Goal: Register for event/course

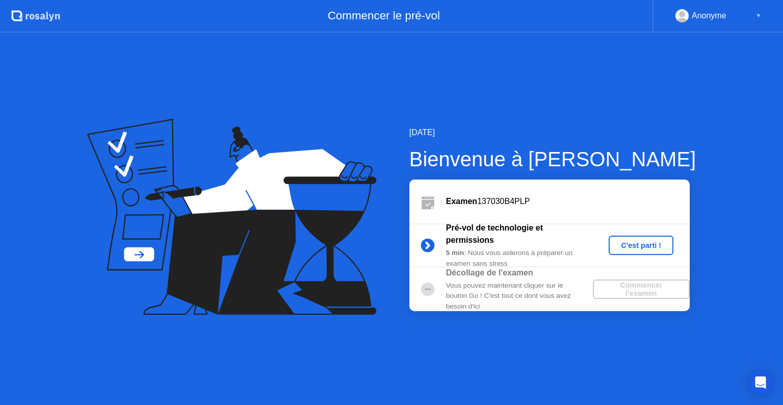
click at [637, 249] on div "C'est parti !" at bounding box center [640, 245] width 57 height 8
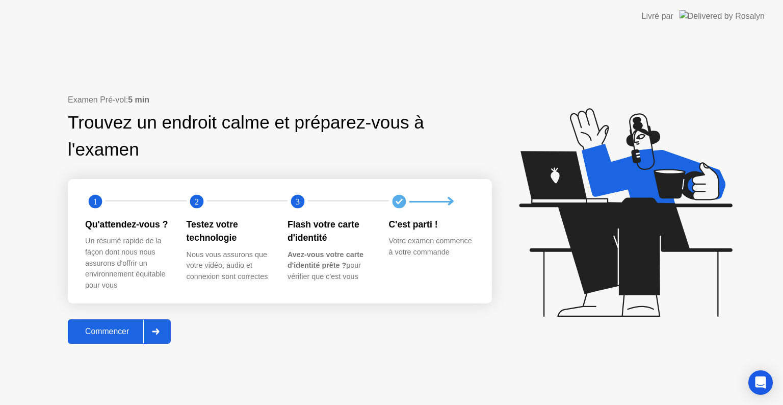
click at [153, 334] on div at bounding box center [155, 330] width 24 height 23
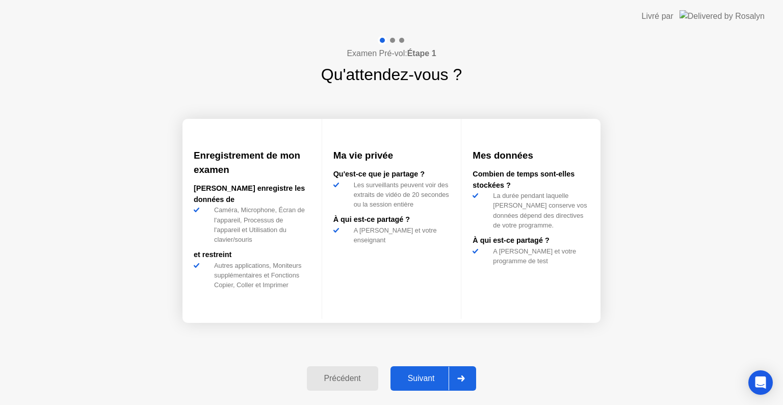
click at [461, 372] on div at bounding box center [460, 377] width 24 height 23
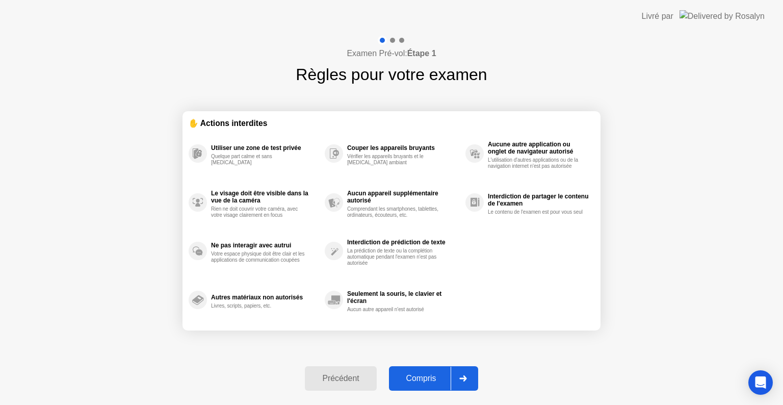
click at [461, 378] on icon at bounding box center [463, 378] width 8 height 6
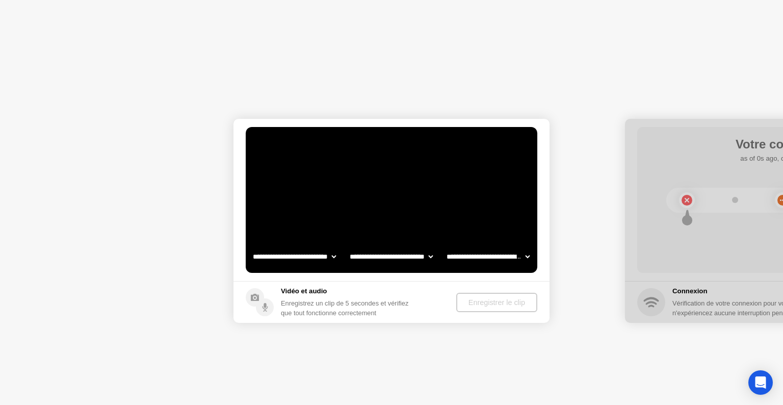
select select "**********"
select select "*******"
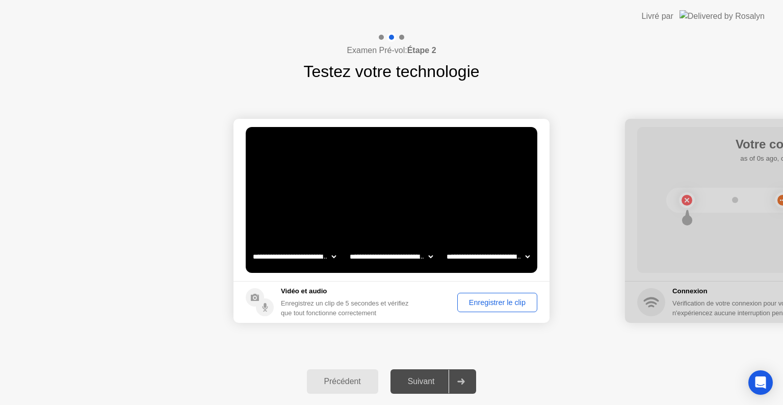
click at [464, 384] on div at bounding box center [460, 380] width 24 height 23
click at [473, 305] on div "Enregistrer le clip" at bounding box center [497, 302] width 73 height 8
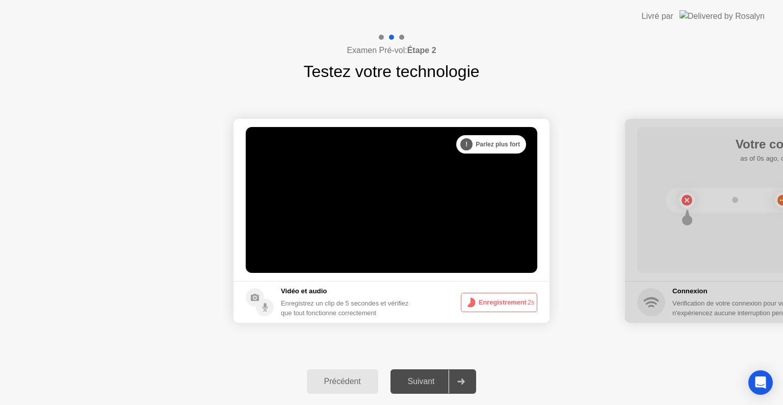
click at [456, 381] on div at bounding box center [460, 380] width 24 height 23
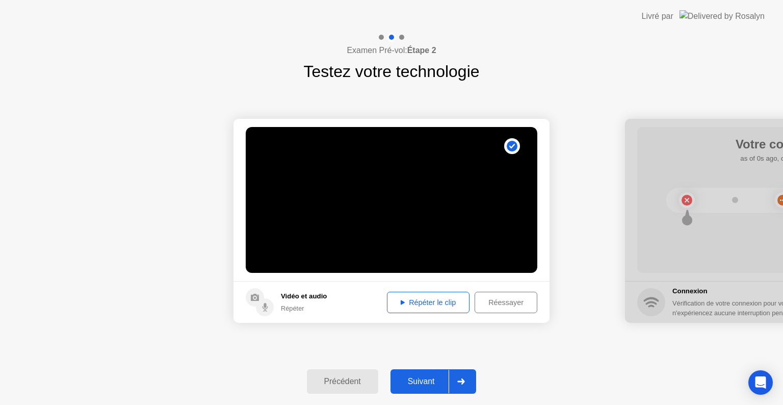
click at [456, 380] on div at bounding box center [460, 380] width 24 height 23
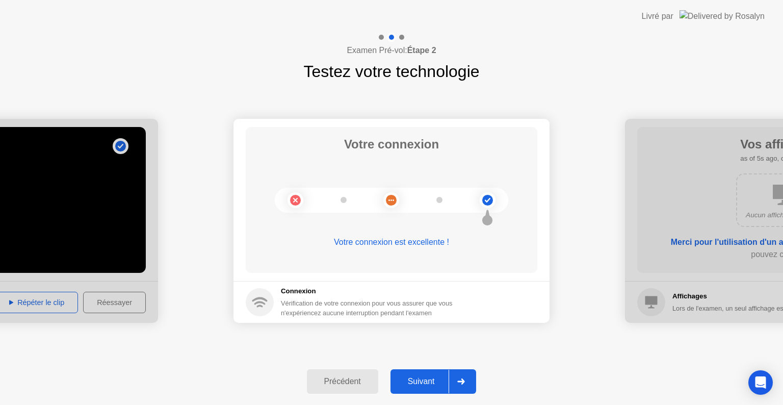
click at [460, 379] on icon at bounding box center [461, 381] width 8 height 6
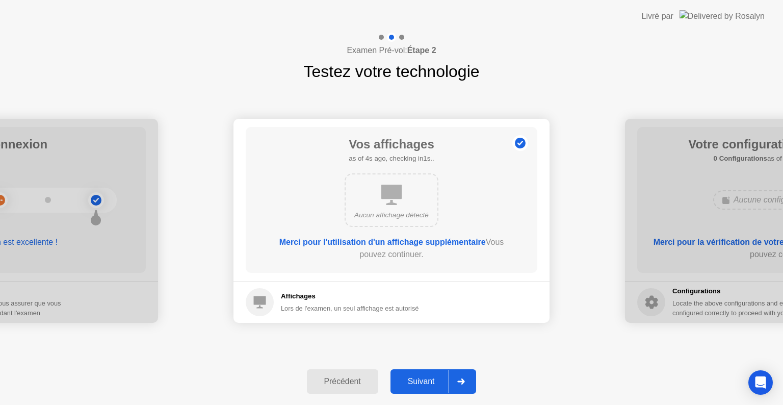
click at [460, 379] on icon at bounding box center [461, 381] width 8 height 6
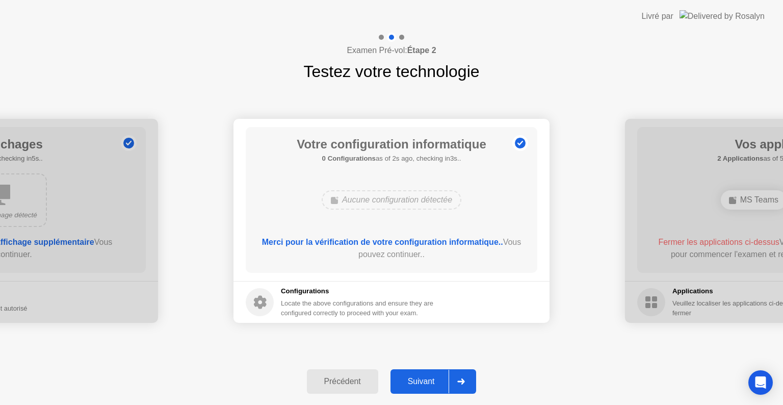
click at [460, 379] on icon at bounding box center [461, 381] width 8 height 6
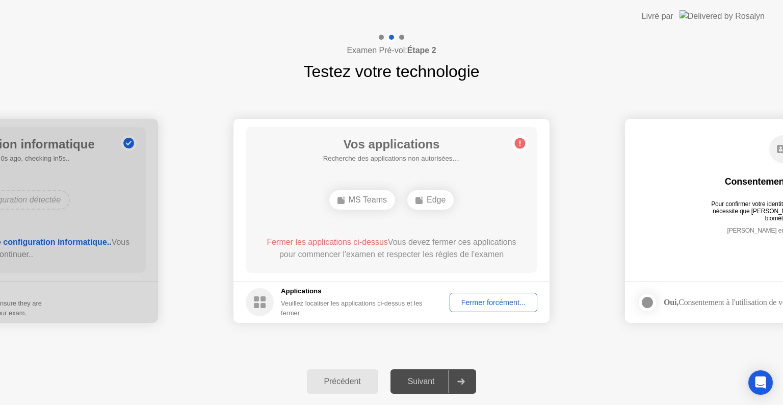
click at [471, 300] on div "Fermer forcément..." at bounding box center [493, 302] width 80 height 8
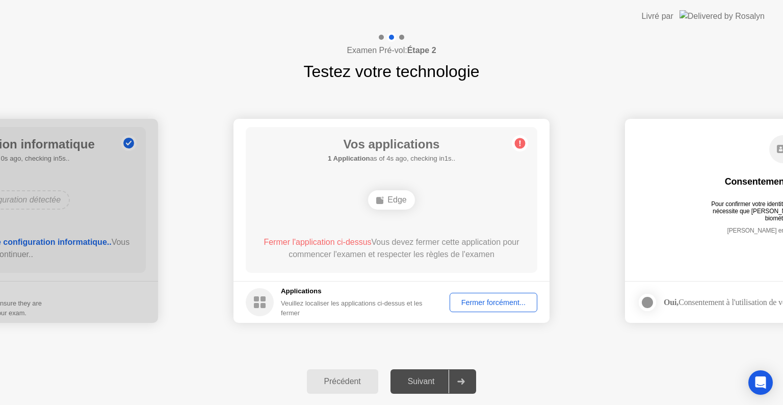
click at [462, 306] on div "Fermer forcément..." at bounding box center [493, 302] width 80 height 8
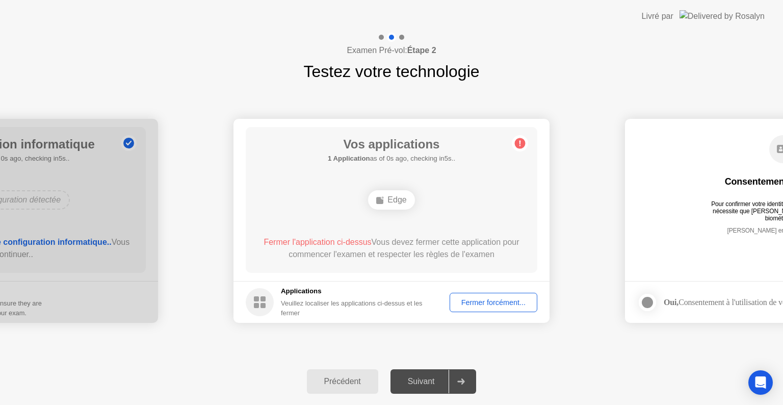
click at [478, 298] on div "Fermer forcément..." at bounding box center [493, 302] width 80 height 8
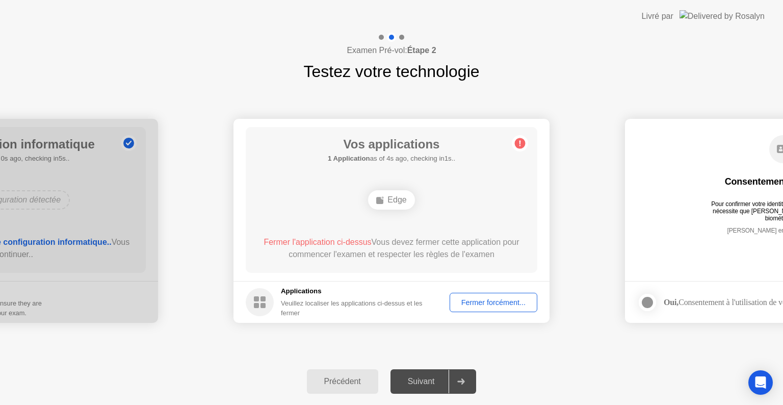
click at [483, 304] on div "Fermer forcément..." at bounding box center [493, 302] width 80 height 8
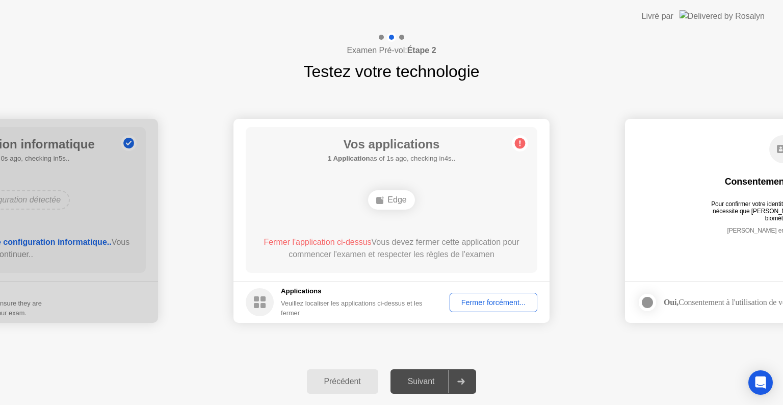
click at [395, 203] on div "Edge" at bounding box center [391, 199] width 46 height 19
click at [393, 207] on div "Edge" at bounding box center [391, 199] width 46 height 19
click at [496, 303] on div "Fermer forcément..." at bounding box center [493, 302] width 80 height 8
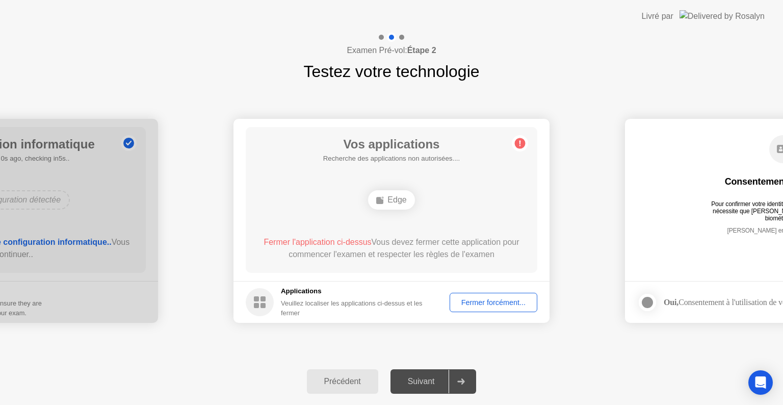
click at [461, 383] on icon at bounding box center [461, 381] width 8 height 6
click at [433, 382] on div "Suivant" at bounding box center [421, 380] width 56 height 9
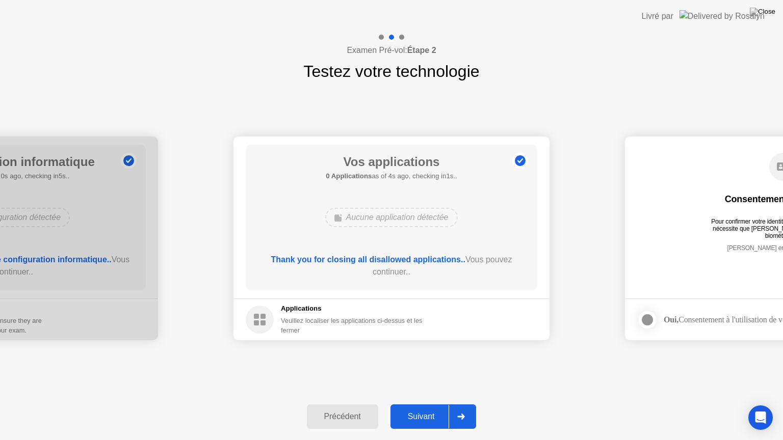
click at [465, 404] on icon at bounding box center [461, 417] width 8 height 6
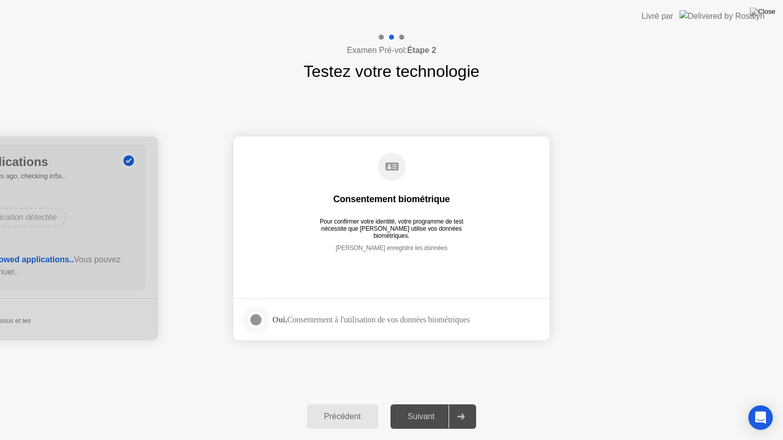
click at [257, 318] on div at bounding box center [256, 320] width 12 height 12
click at [459, 404] on div at bounding box center [460, 416] width 24 height 23
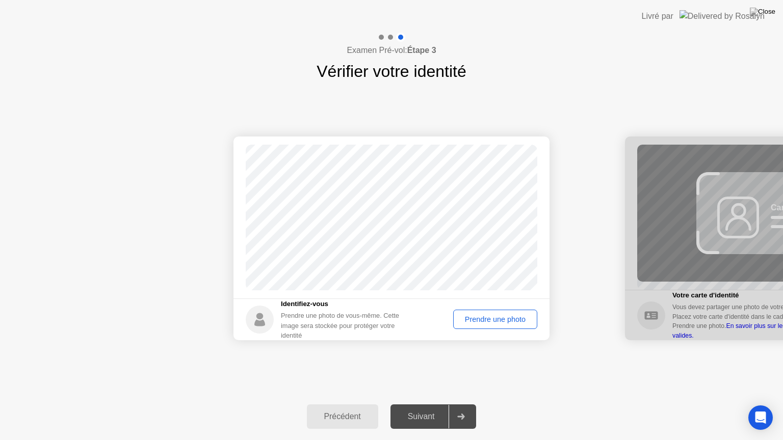
click at [475, 324] on div "Prendre une photo" at bounding box center [494, 319] width 77 height 8
click at [493, 322] on div "Réessayer" at bounding box center [507, 319] width 51 height 8
click at [493, 322] on div "Prendre une photo" at bounding box center [494, 319] width 77 height 8
click at [455, 404] on div at bounding box center [460, 416] width 24 height 23
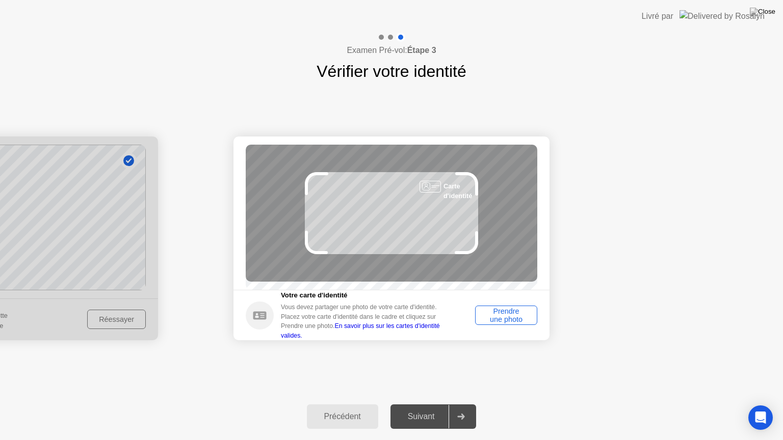
click at [517, 316] on div "Prendre une photo" at bounding box center [505, 315] width 55 height 16
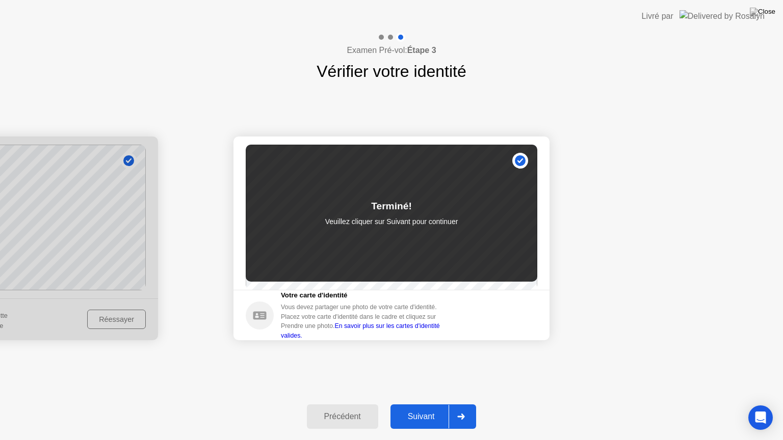
click at [454, 404] on div at bounding box center [460, 416] width 24 height 23
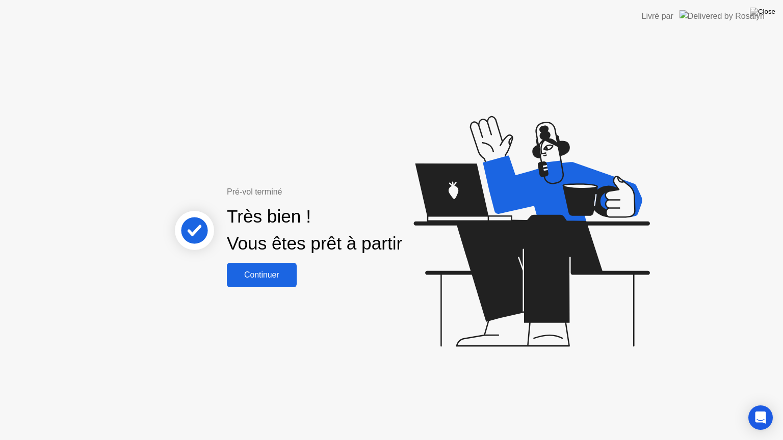
click at [259, 274] on div "Continuer" at bounding box center [262, 275] width 64 height 9
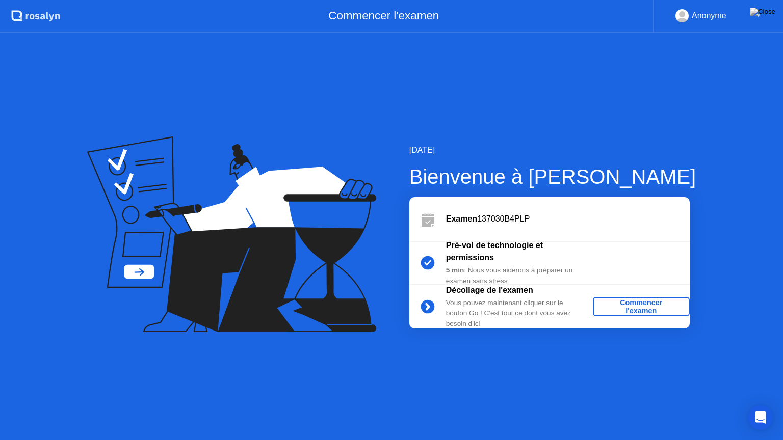
click at [625, 310] on div "Commencer l'examen" at bounding box center [641, 307] width 89 height 16
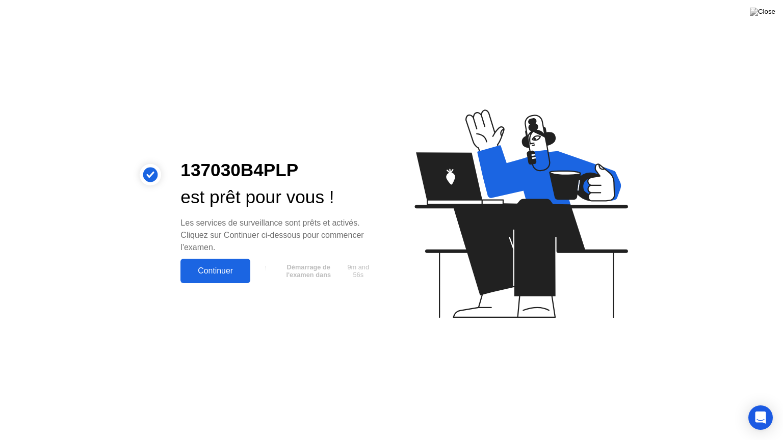
click at [213, 273] on div "Continuer" at bounding box center [215, 270] width 64 height 9
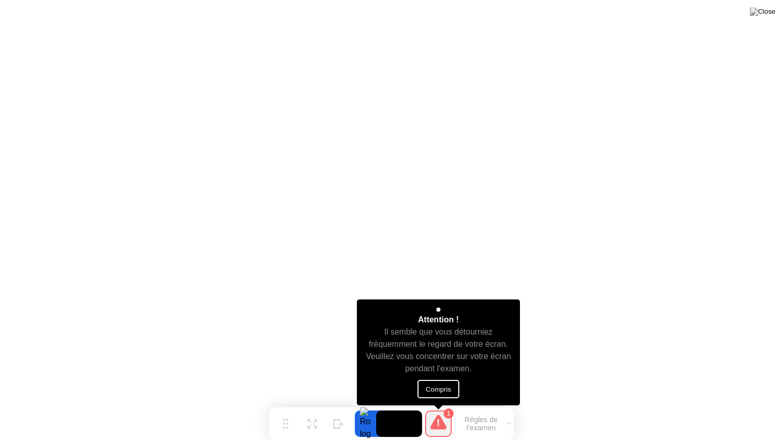
click at [453, 385] on button "Compris" at bounding box center [438, 389] width 42 height 18
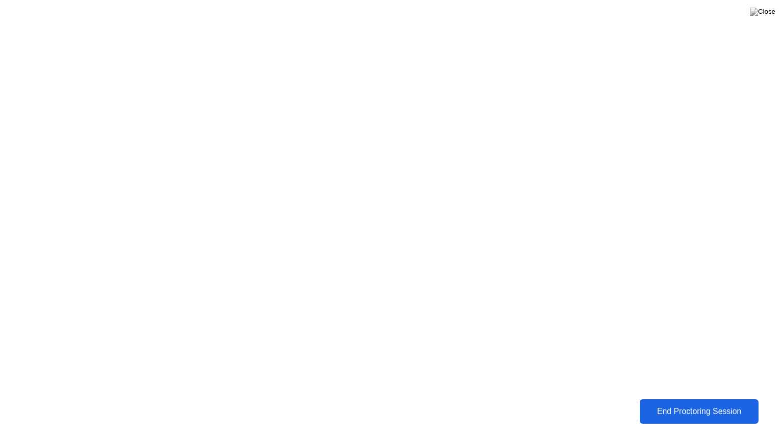
click at [642, 403] on button "End Proctoring Session" at bounding box center [698, 411] width 122 height 25
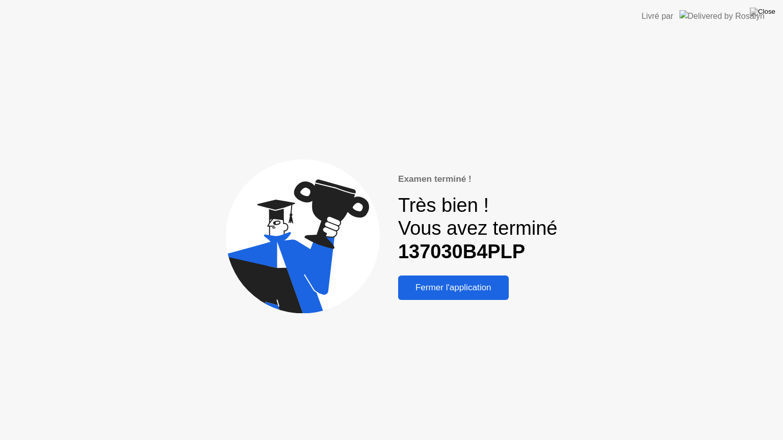
click at [483, 284] on div "Fermer l'application" at bounding box center [453, 288] width 104 height 10
